Goal: Information Seeking & Learning: Learn about a topic

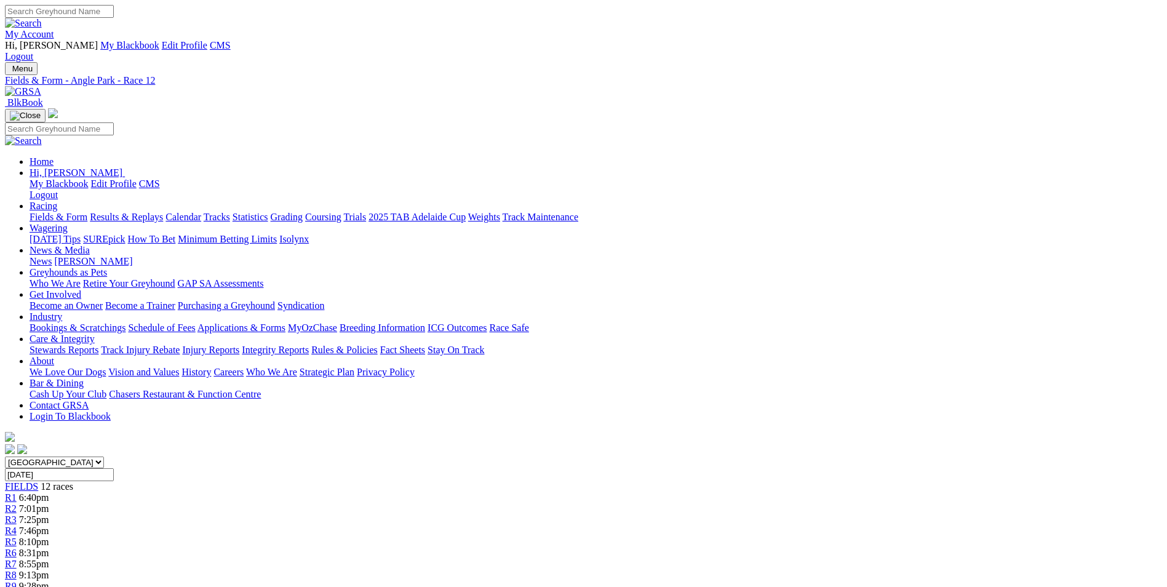
click at [41, 86] on img at bounding box center [23, 91] width 36 height 11
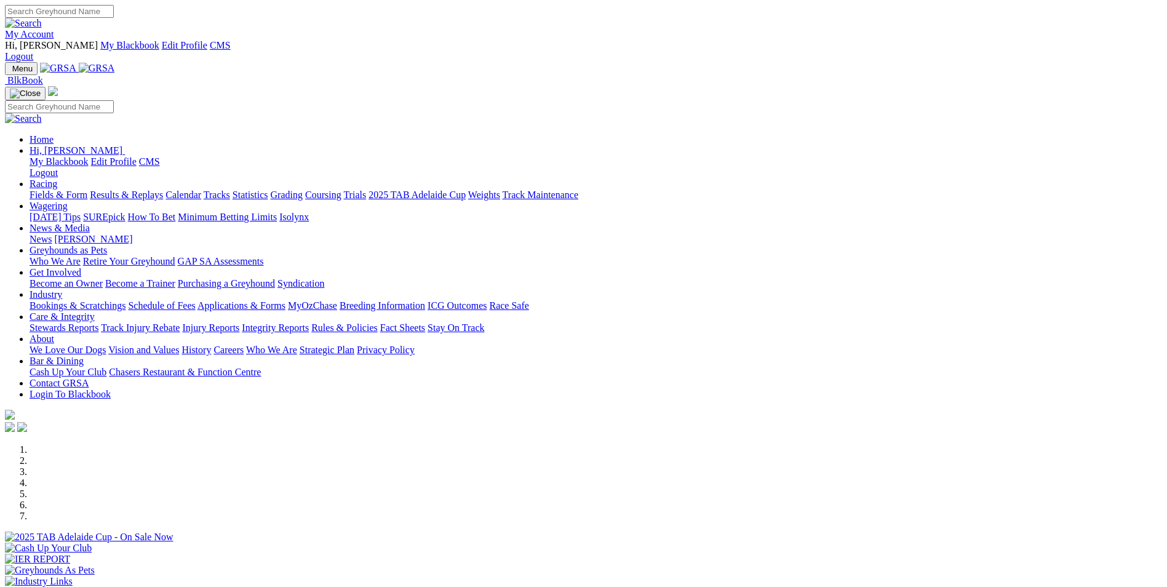
scroll to position [246, 0]
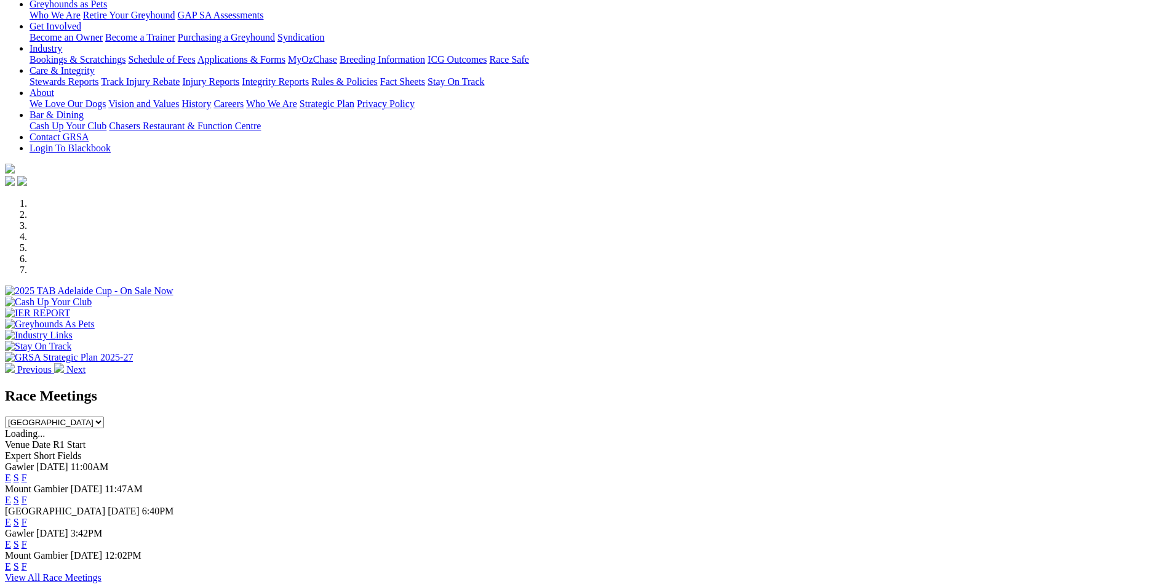
click at [11, 473] on link "E" at bounding box center [8, 478] width 6 height 10
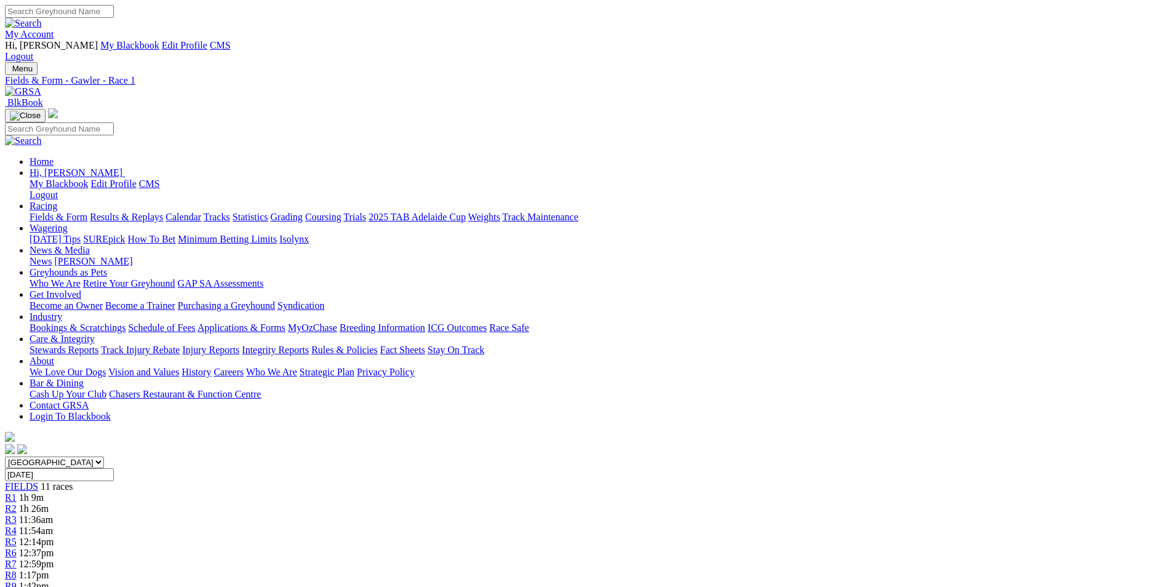
click at [41, 86] on img at bounding box center [23, 91] width 36 height 11
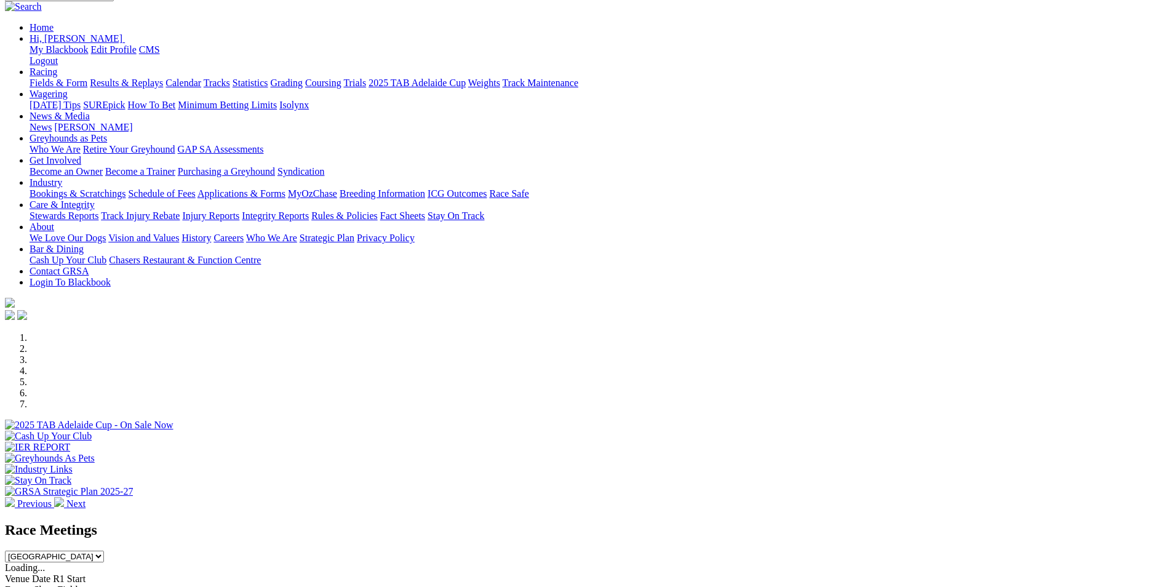
scroll to position [123, 0]
